Goal: Task Accomplishment & Management: Manage account settings

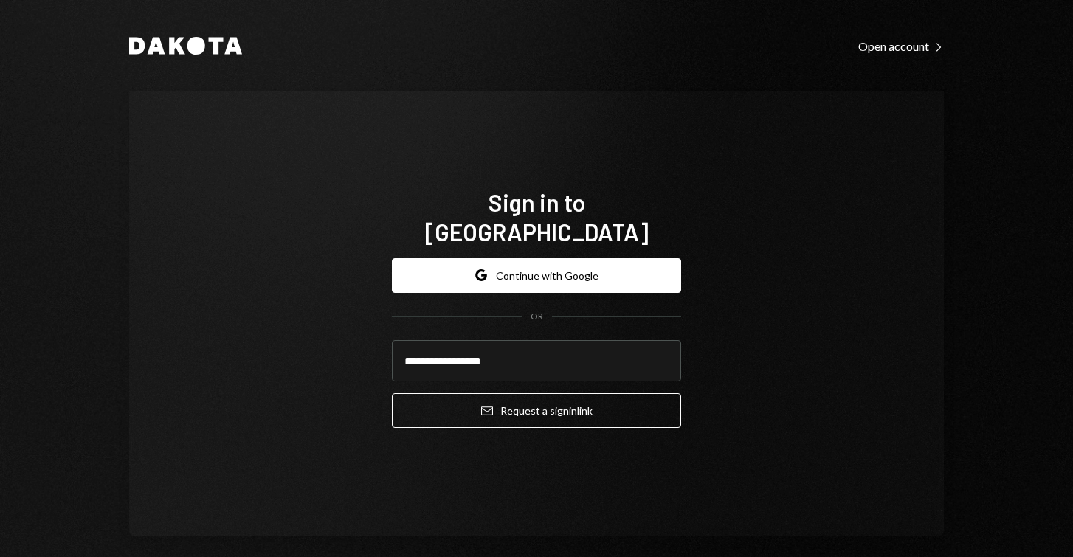
type input "**********"
click at [532, 395] on button "Email Request a sign in link" at bounding box center [536, 410] width 289 height 35
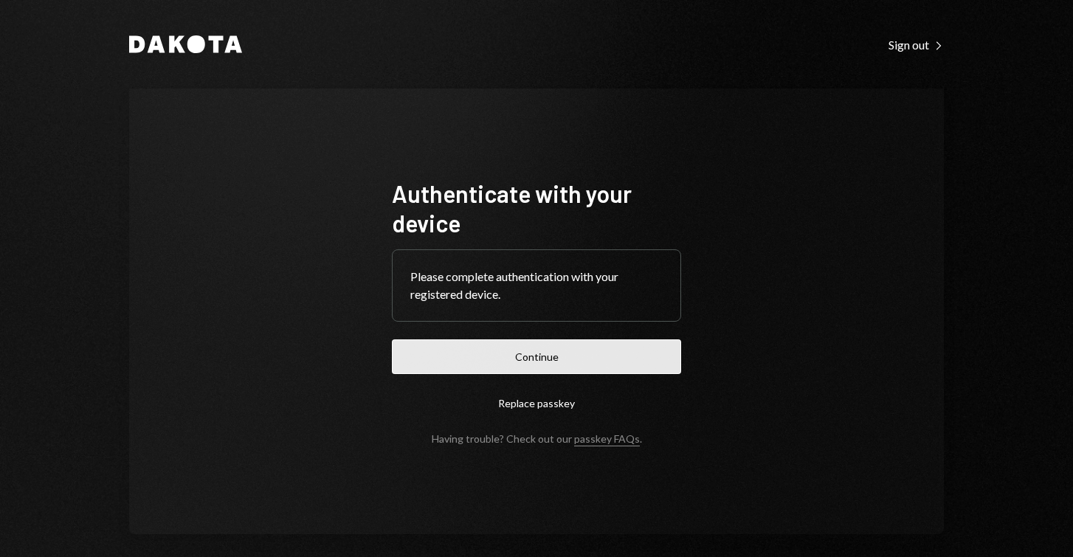
click at [497, 356] on button "Continue" at bounding box center [536, 356] width 289 height 35
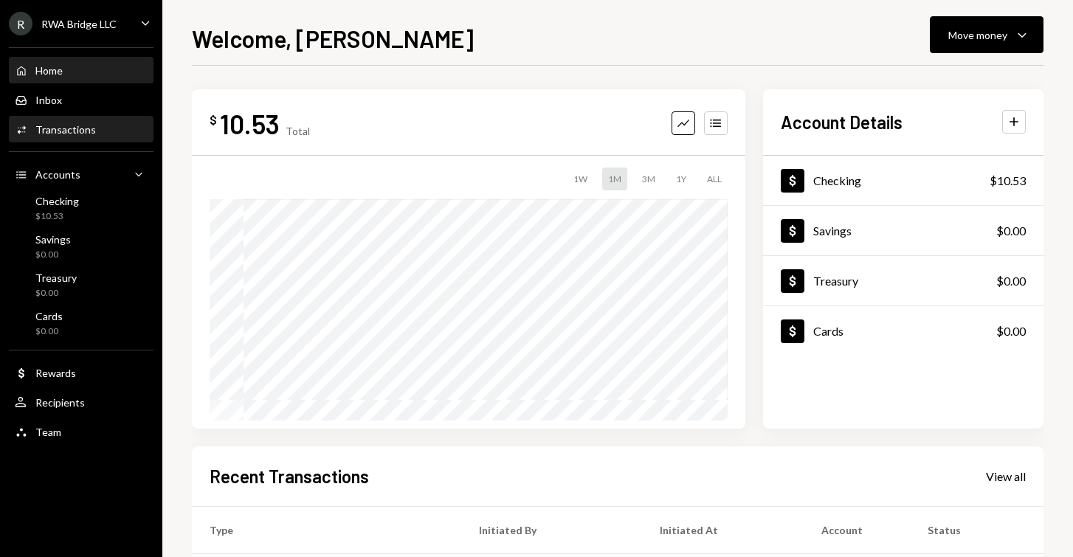
click at [106, 134] on div "Activities Transactions" at bounding box center [81, 129] width 133 height 13
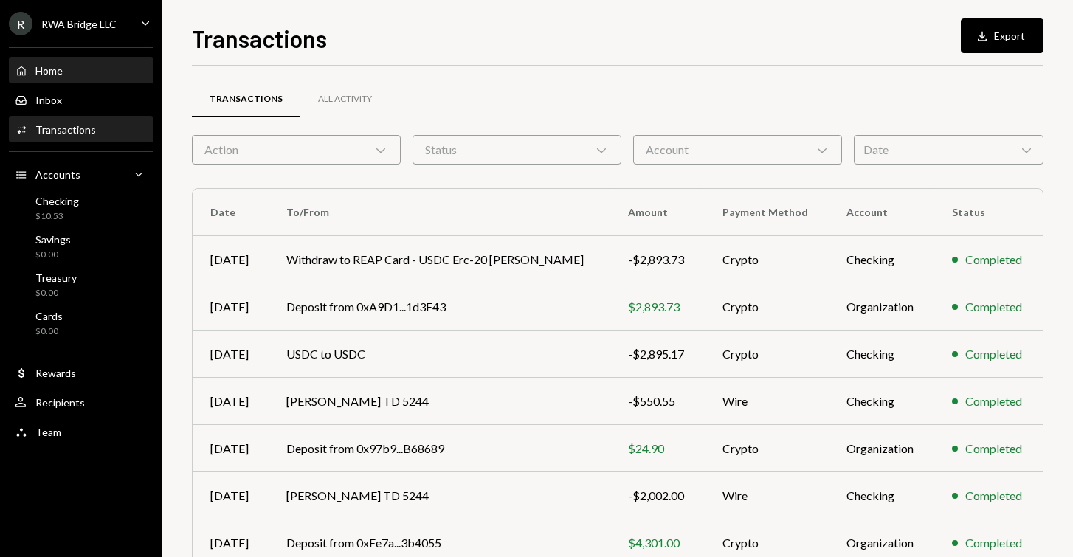
click at [80, 69] on div "Home Home" at bounding box center [81, 70] width 133 height 13
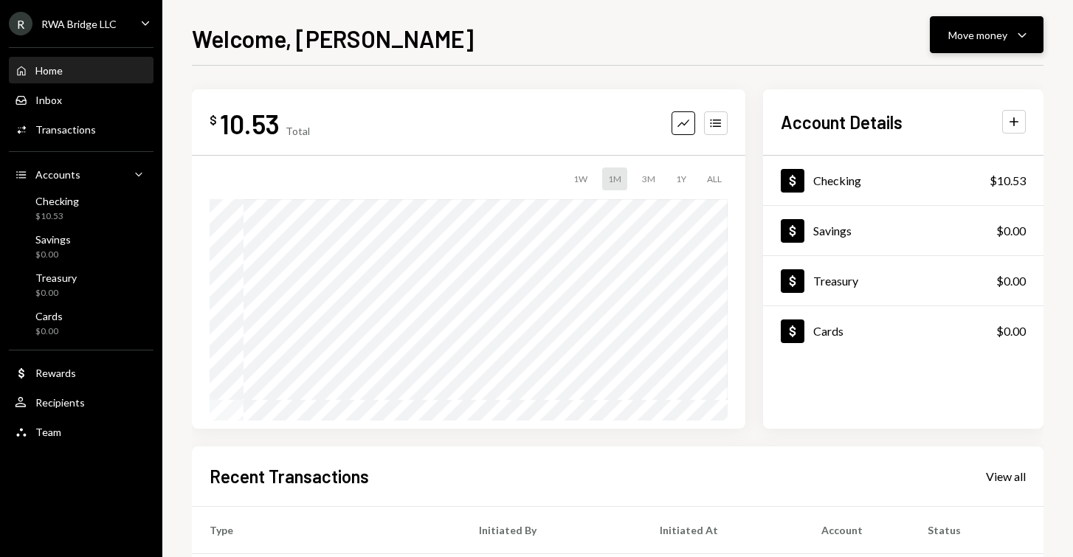
click at [1014, 42] on icon "Caret Down" at bounding box center [1022, 35] width 18 height 18
click at [149, 20] on icon "Caret Down" at bounding box center [145, 23] width 16 height 16
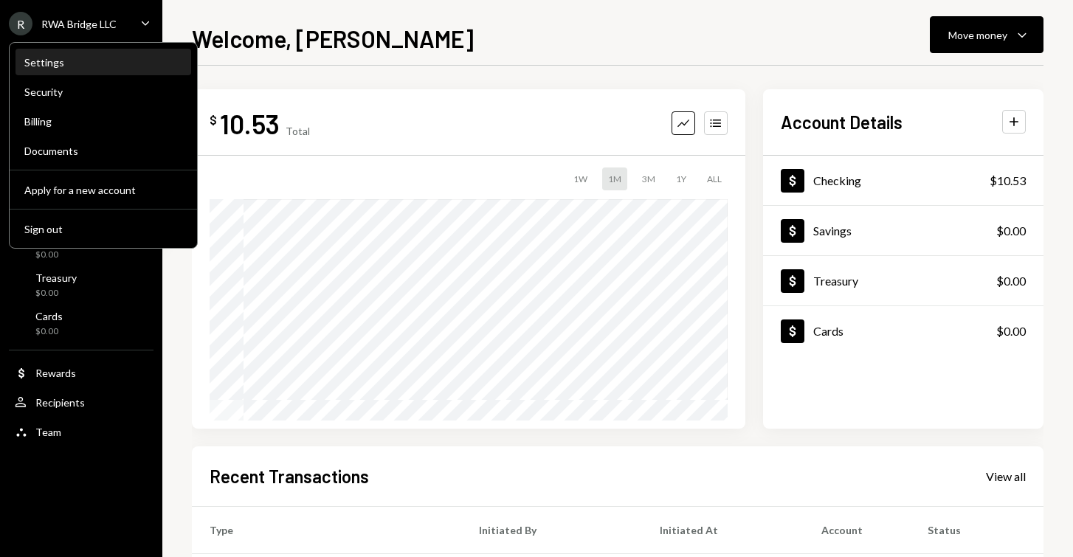
click at [122, 63] on div "Settings" at bounding box center [103, 62] width 158 height 13
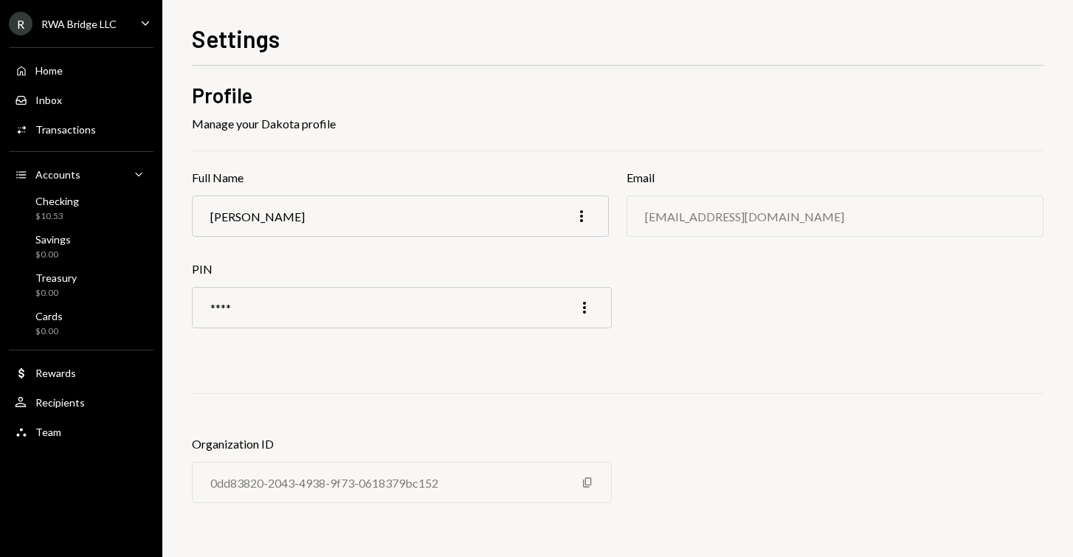
scroll to position [7, 0]
click at [584, 300] on icon "More" at bounding box center [584, 309] width 18 height 18
click at [557, 333] on div "Edit" at bounding box center [551, 340] width 74 height 26
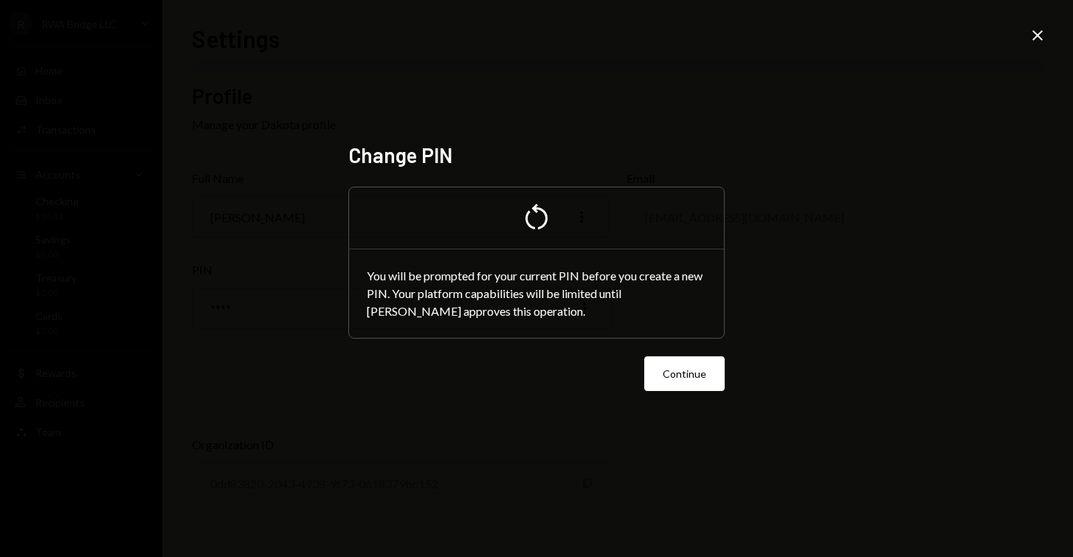
click at [1043, 35] on icon "Close" at bounding box center [1038, 36] width 18 height 18
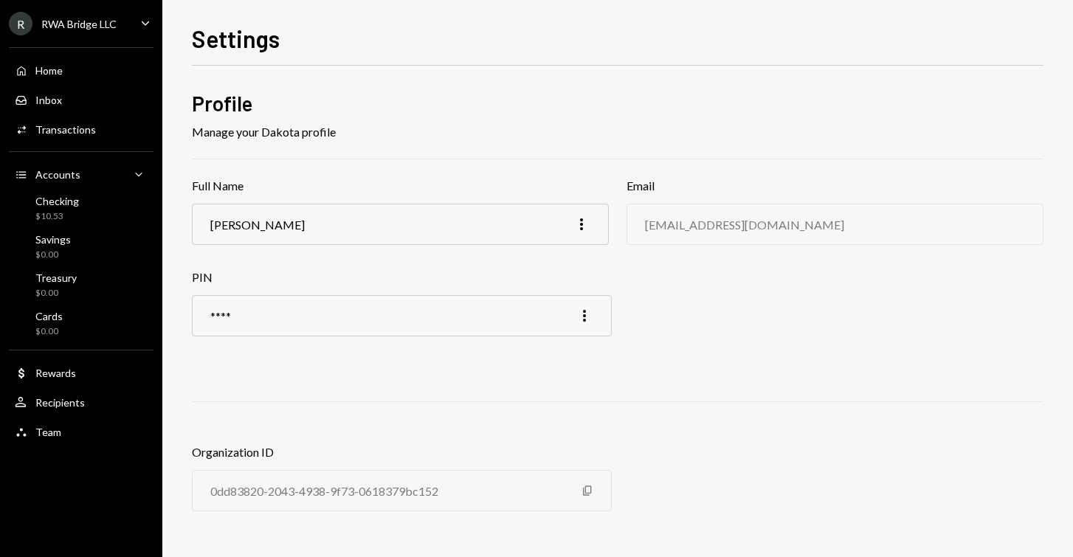
scroll to position [0, 0]
click at [67, 436] on div "Team Team" at bounding box center [81, 432] width 133 height 13
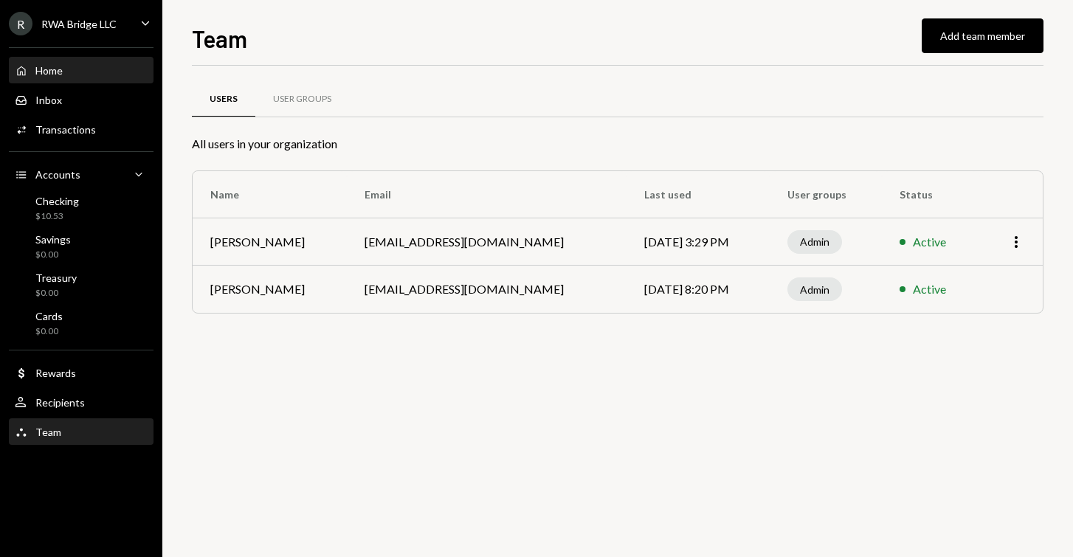
click at [104, 63] on div "Home Home" at bounding box center [81, 70] width 133 height 25
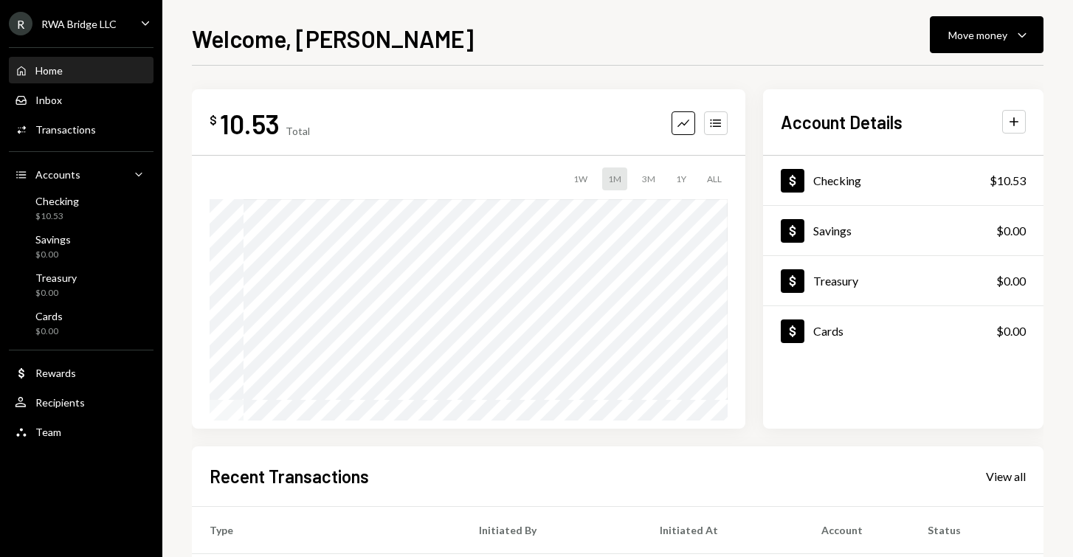
click at [135, 24] on div "R RWA Bridge LLC Caret Down" at bounding box center [81, 24] width 162 height 24
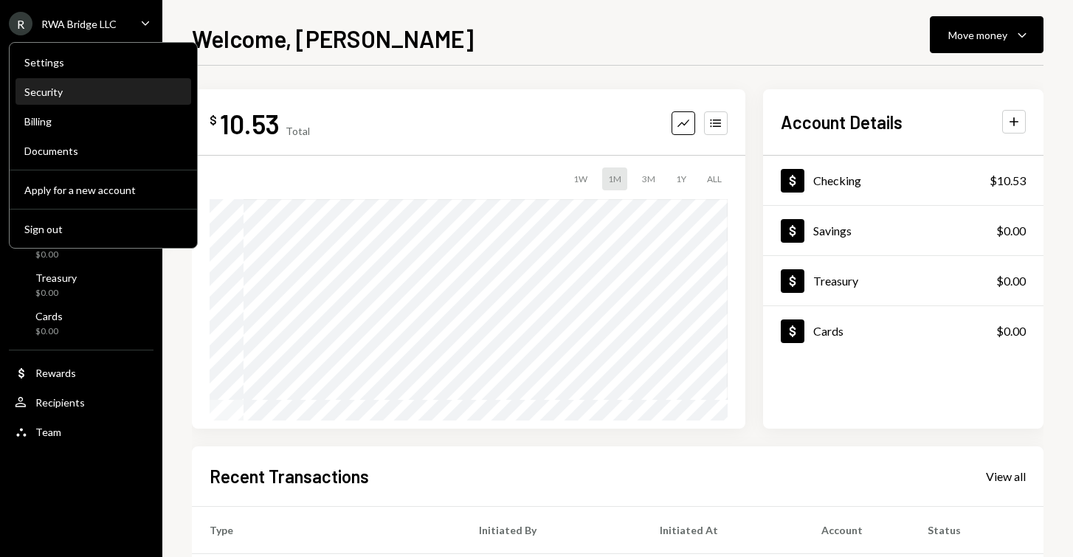
click at [117, 85] on div "Security" at bounding box center [103, 92] width 158 height 25
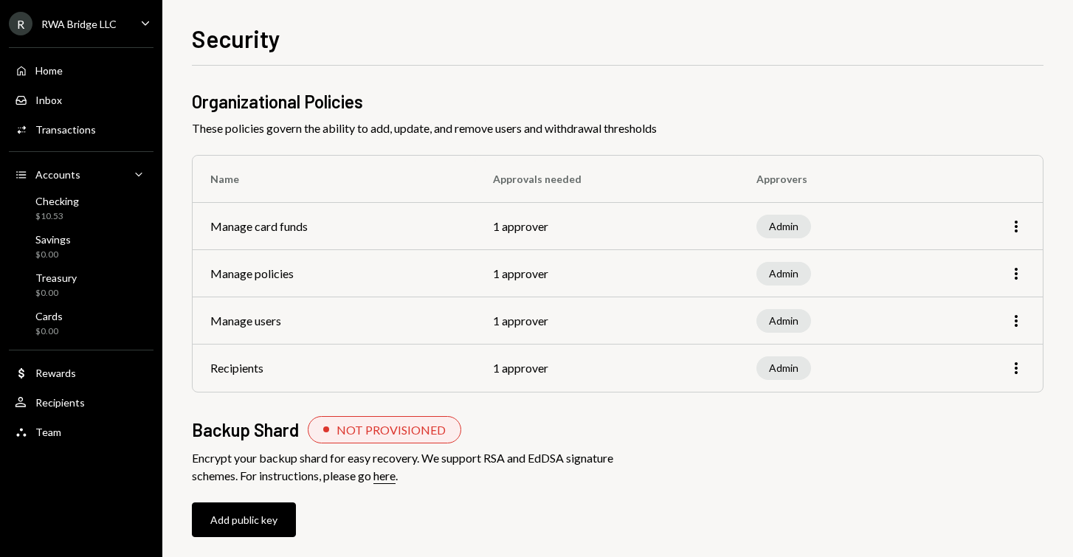
scroll to position [10, 0]
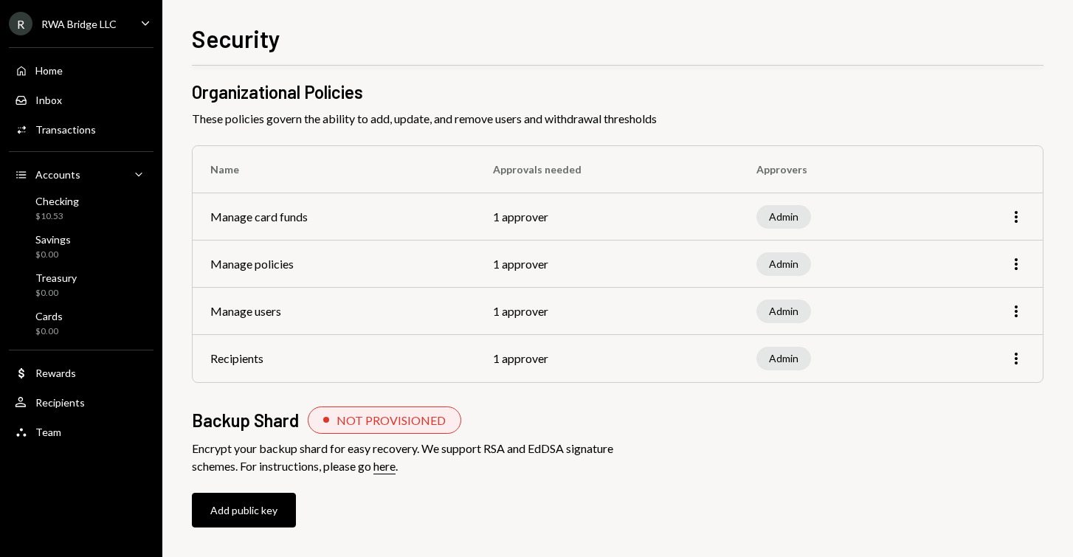
click at [139, 44] on div "Home Home Inbox Inbox Activities Transactions Accounts Accounts Caret Down Chec…" at bounding box center [81, 242] width 162 height 409
click at [144, 36] on ul "R RWA Bridge LLC Caret Down Home Home Inbox Inbox Activities Transactions Accou…" at bounding box center [81, 224] width 162 height 448
click at [146, 21] on icon "Caret Down" at bounding box center [145, 23] width 16 height 16
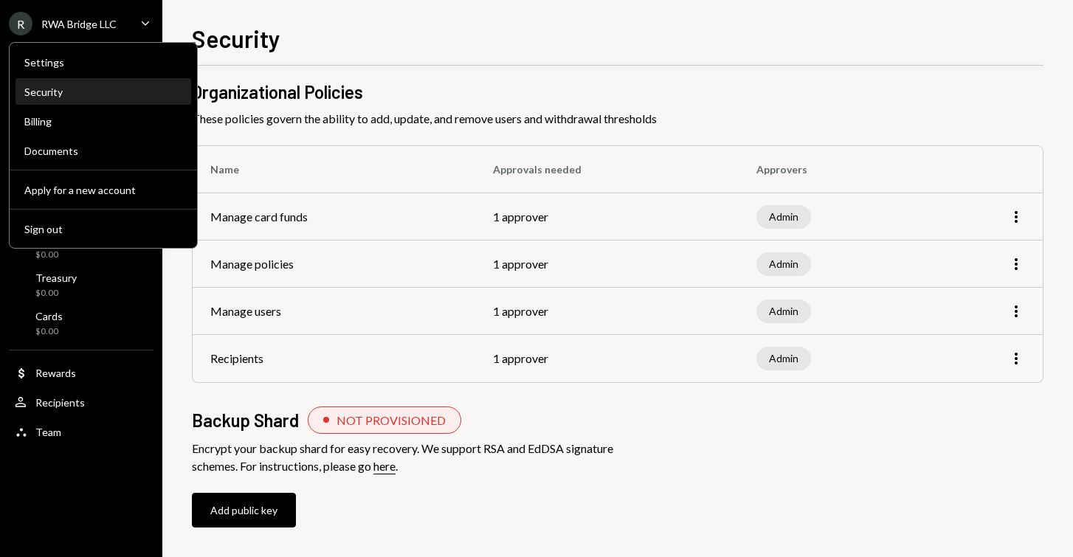
click at [125, 93] on div "Security" at bounding box center [103, 92] width 158 height 13
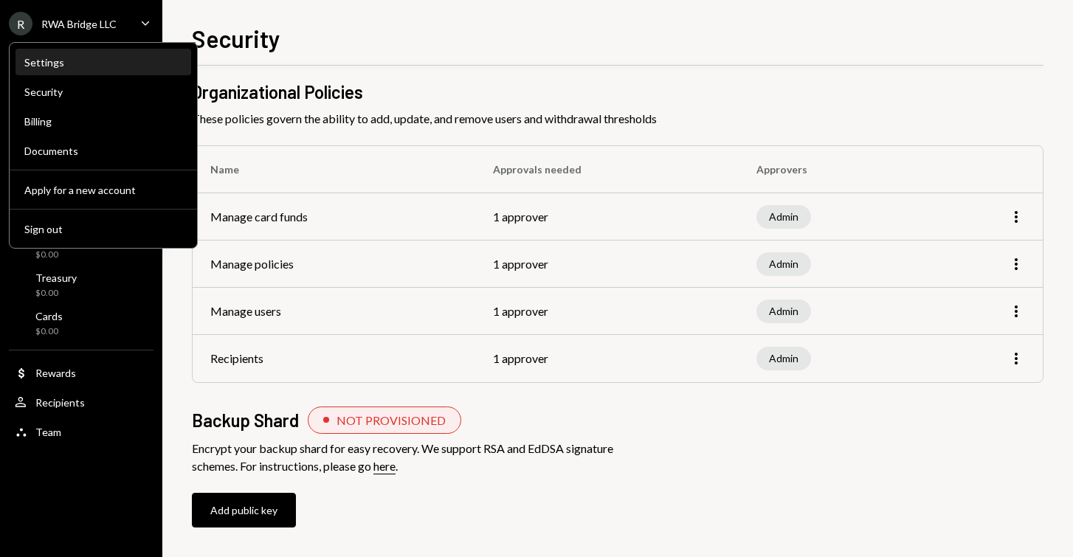
click at [128, 71] on div "Settings" at bounding box center [103, 62] width 158 height 25
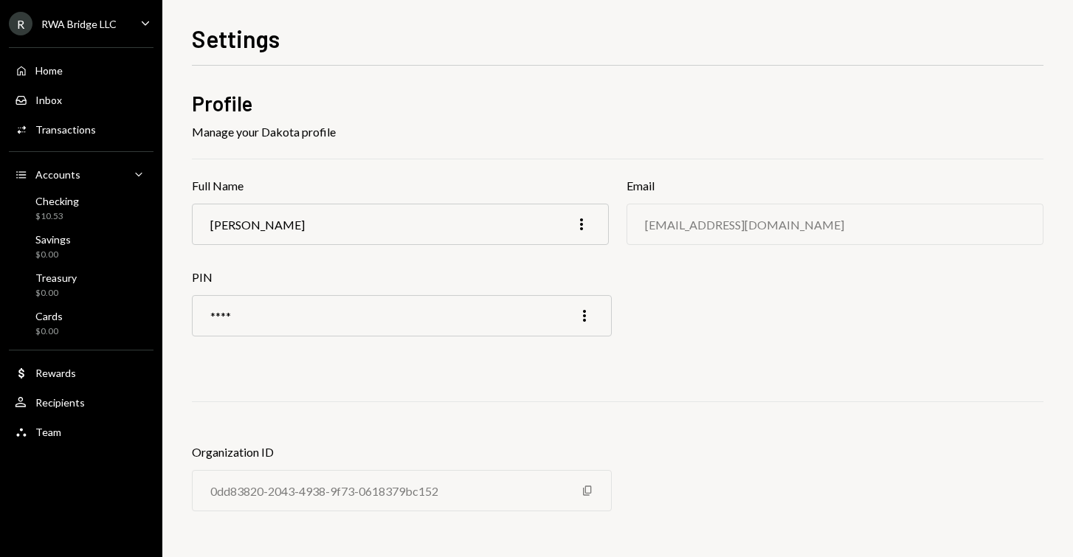
click at [300, 347] on div "PIN **** More" at bounding box center [405, 314] width 426 height 91
click at [578, 314] on icon "More" at bounding box center [584, 316] width 18 height 18
click at [564, 345] on div "Edit" at bounding box center [551, 347] width 74 height 26
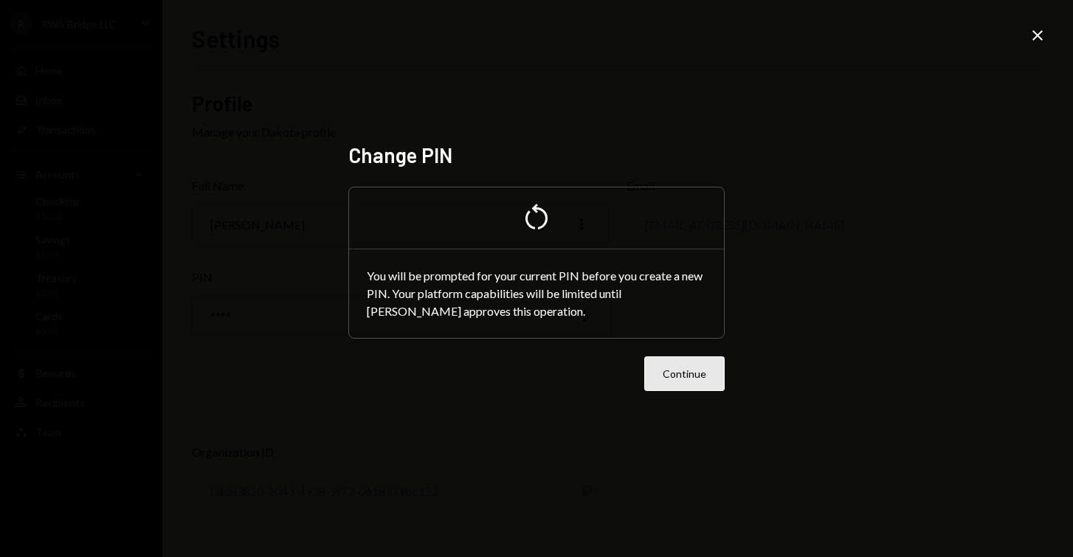
click at [693, 365] on button "Continue" at bounding box center [684, 373] width 80 height 35
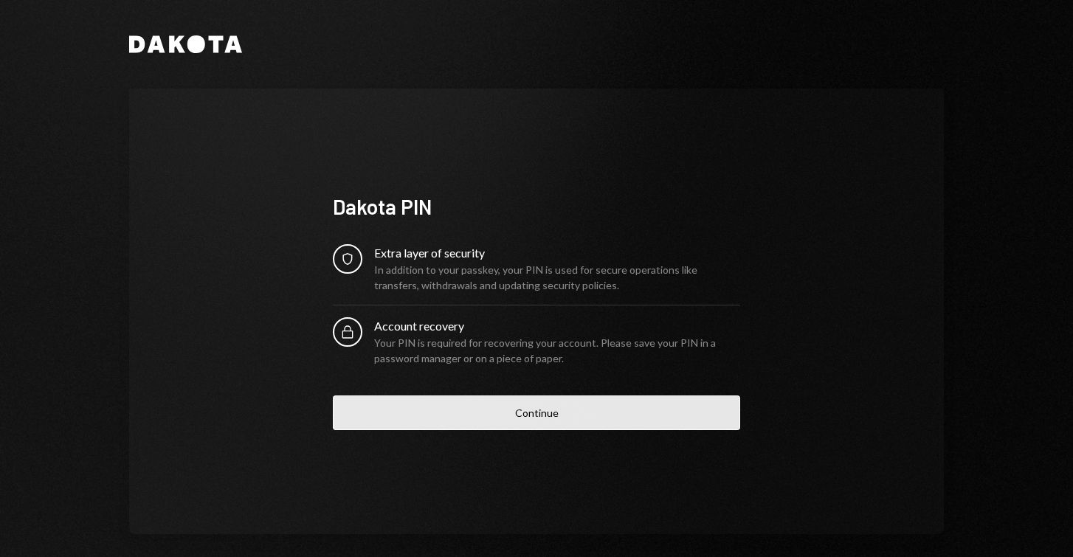
click at [491, 420] on button "Continue" at bounding box center [536, 412] width 407 height 35
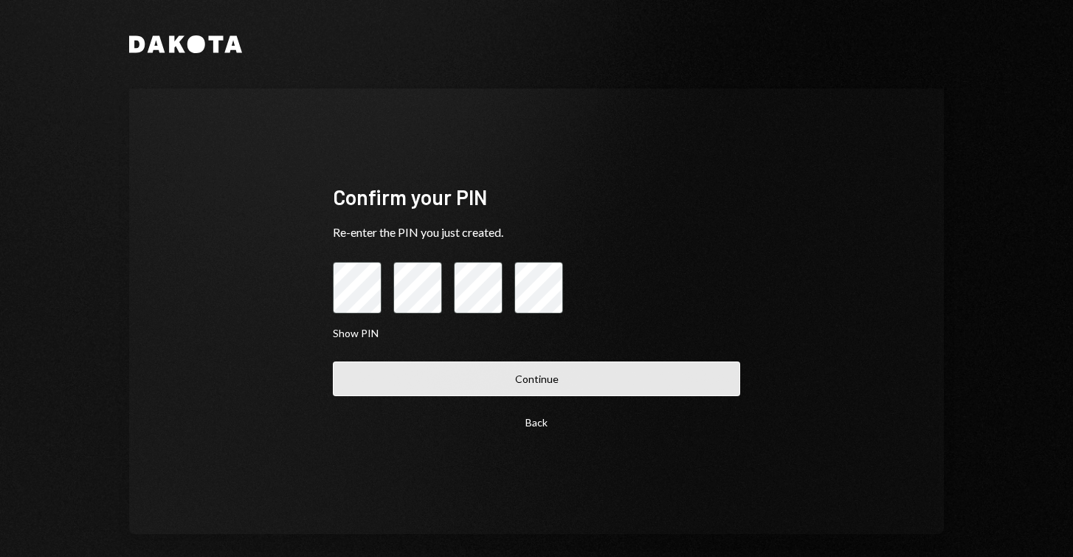
click at [547, 390] on button "Continue" at bounding box center [536, 379] width 407 height 35
